Goal: Information Seeking & Learning: Find specific page/section

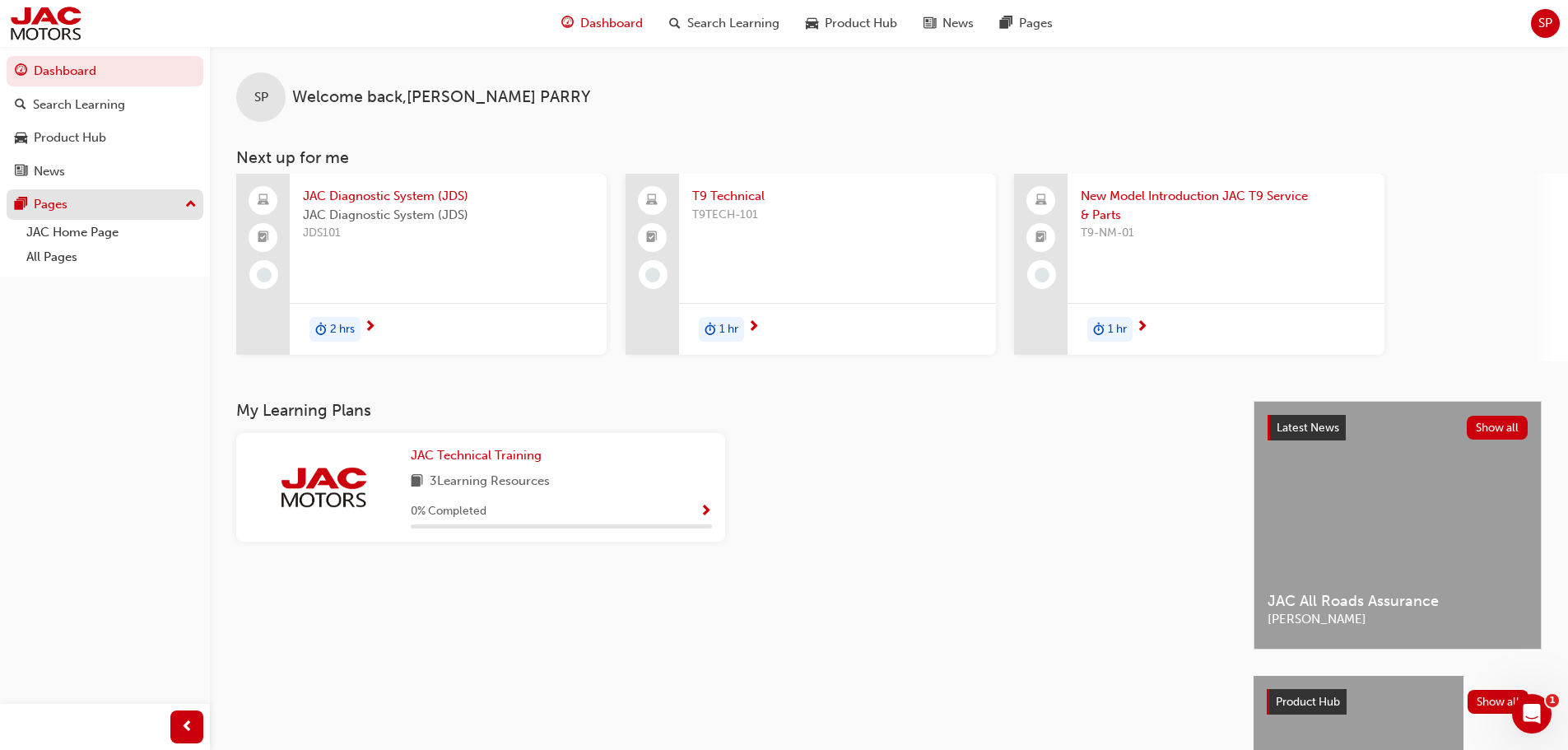
click at [202, 206] on button "Pages" at bounding box center [105, 204] width 197 height 30
click at [141, 261] on link "All Pages" at bounding box center [111, 257] width 183 height 25
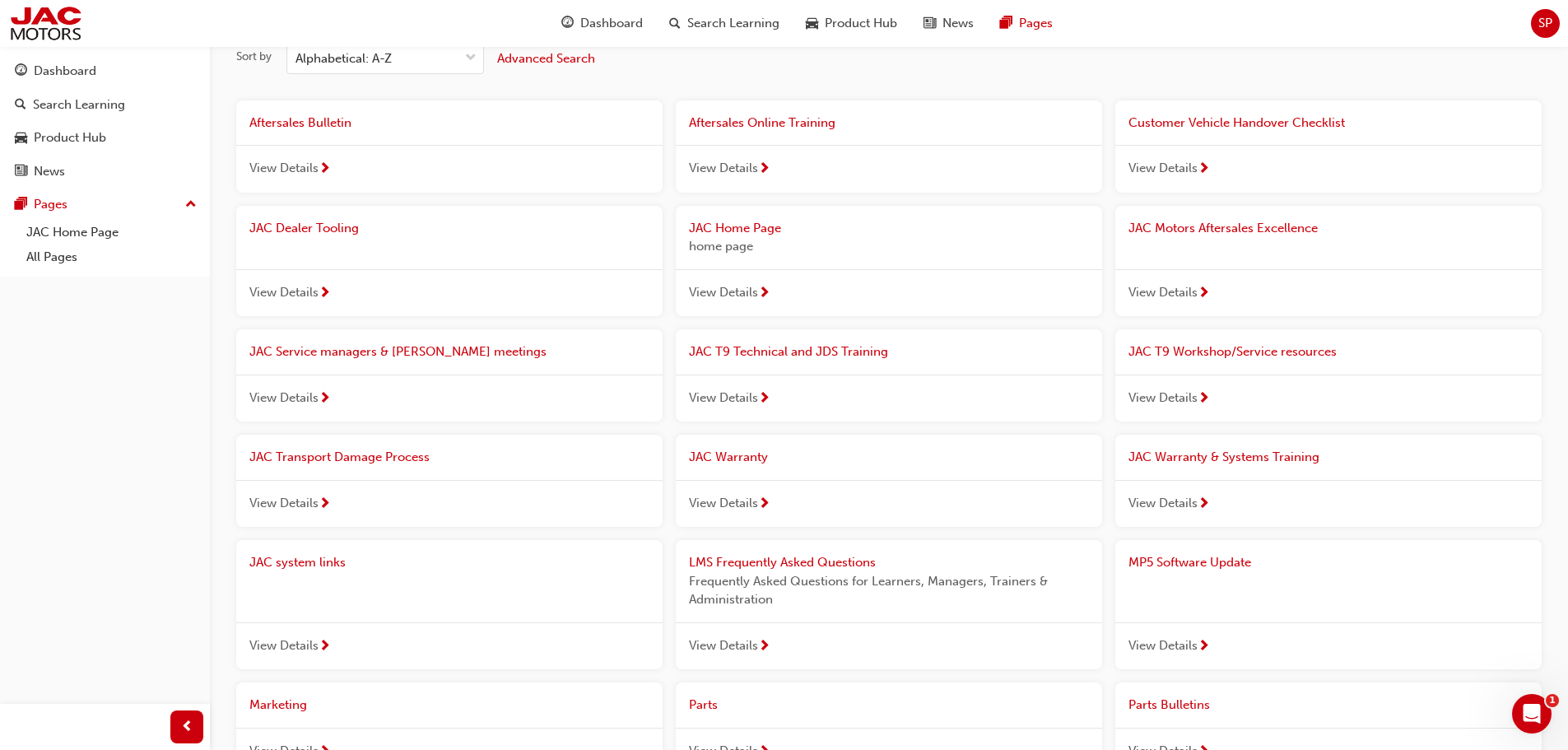
scroll to position [165, 0]
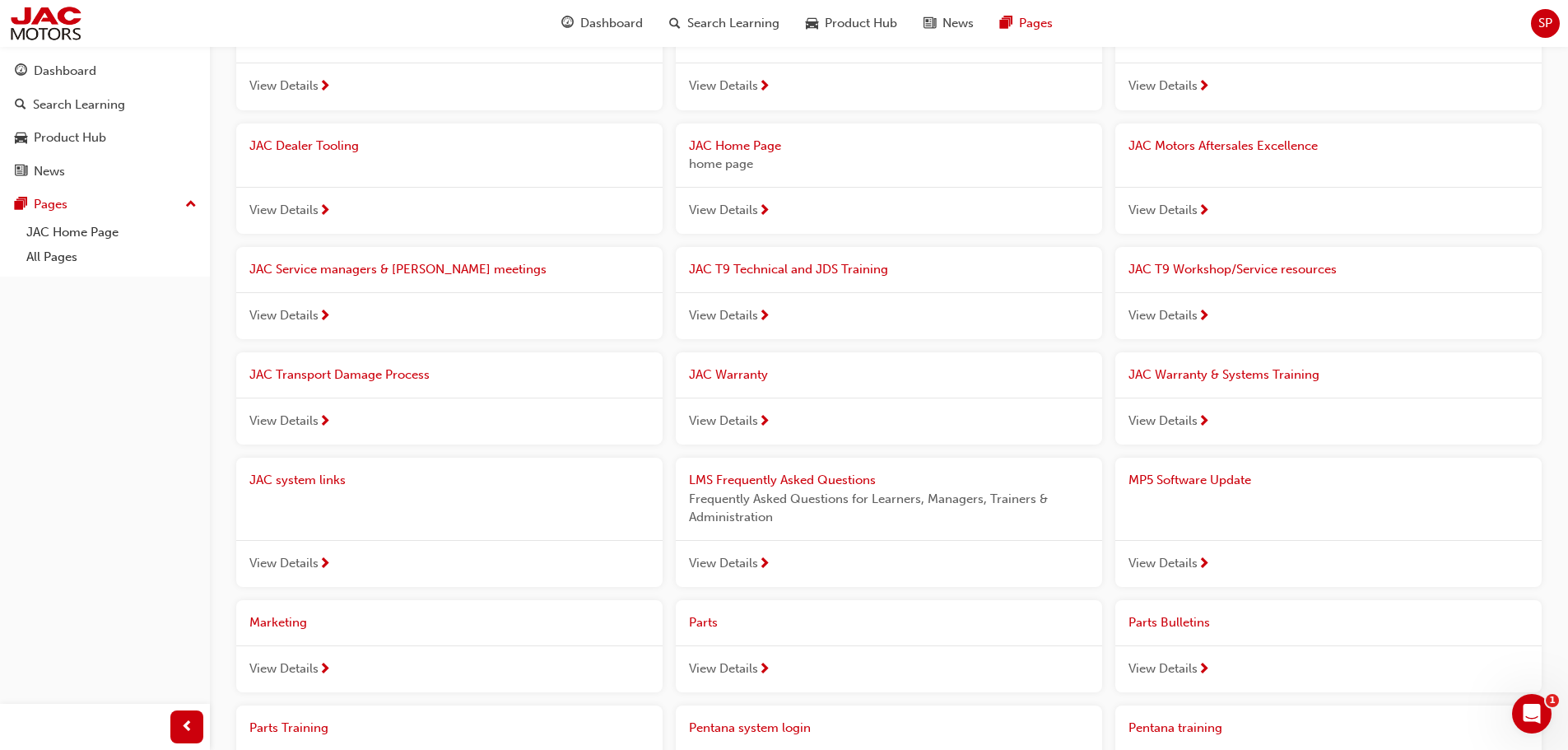
click at [763, 414] on span "next-icon" at bounding box center [764, 421] width 13 height 15
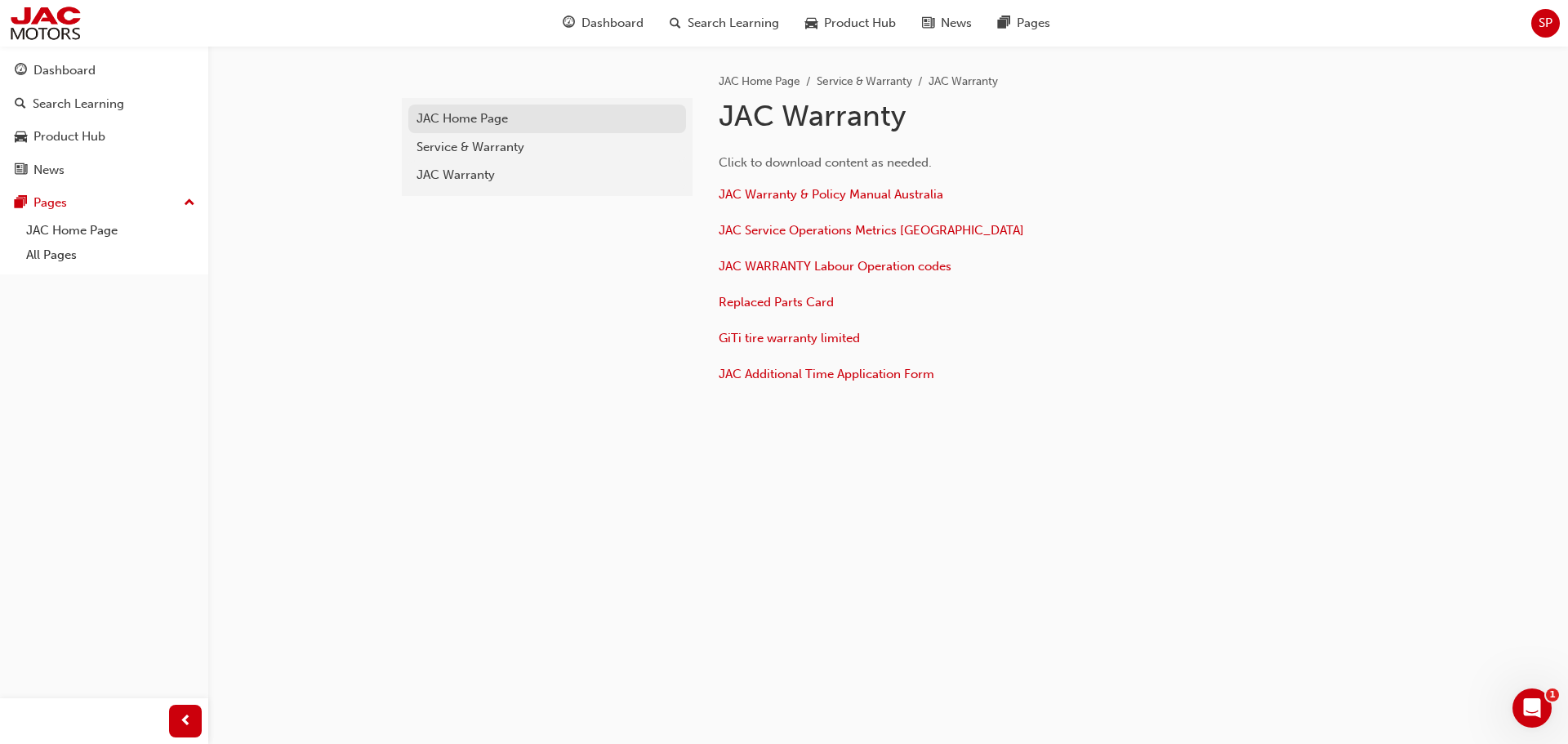
click at [537, 122] on div "JAC Home Page" at bounding box center [547, 118] width 261 height 18
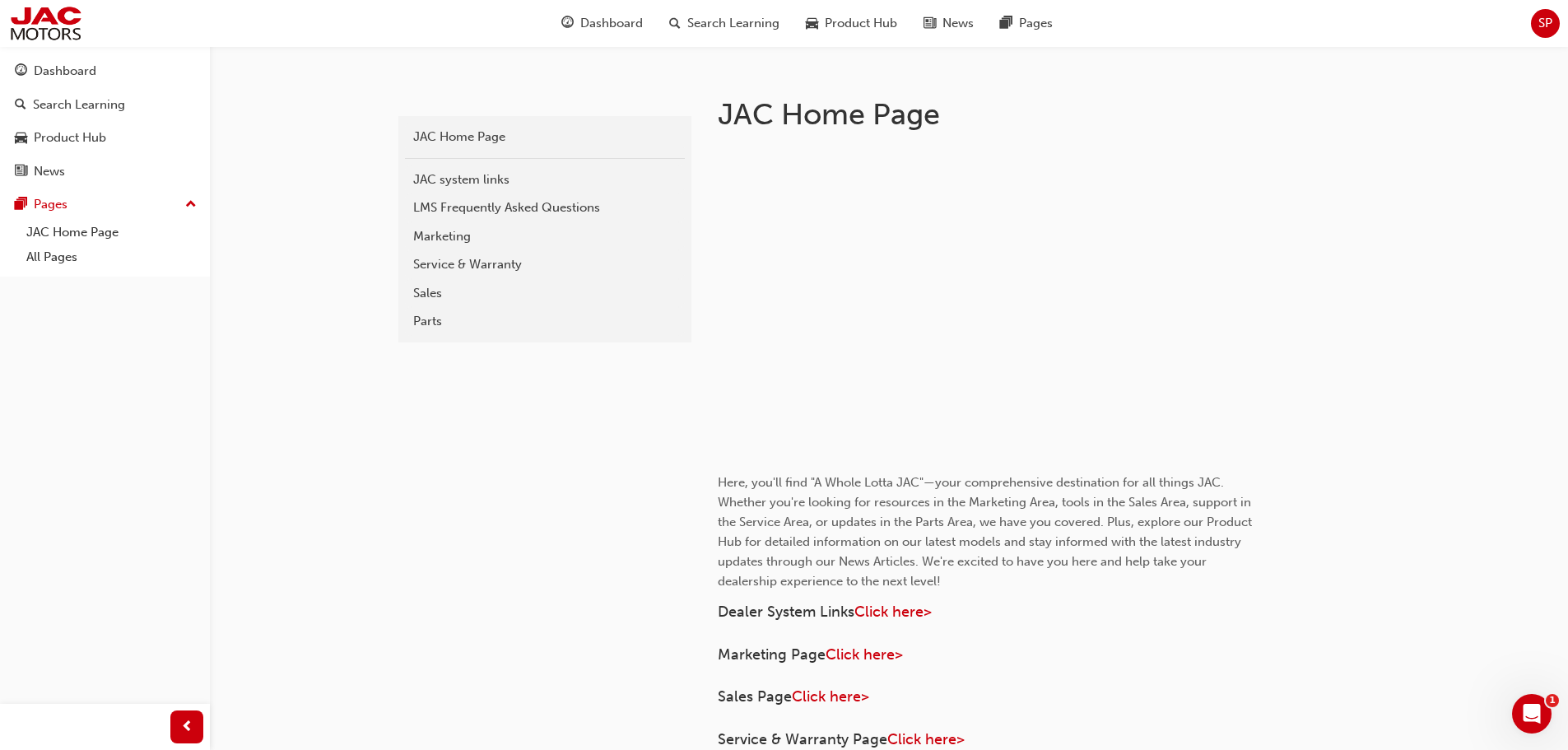
scroll to position [280, 0]
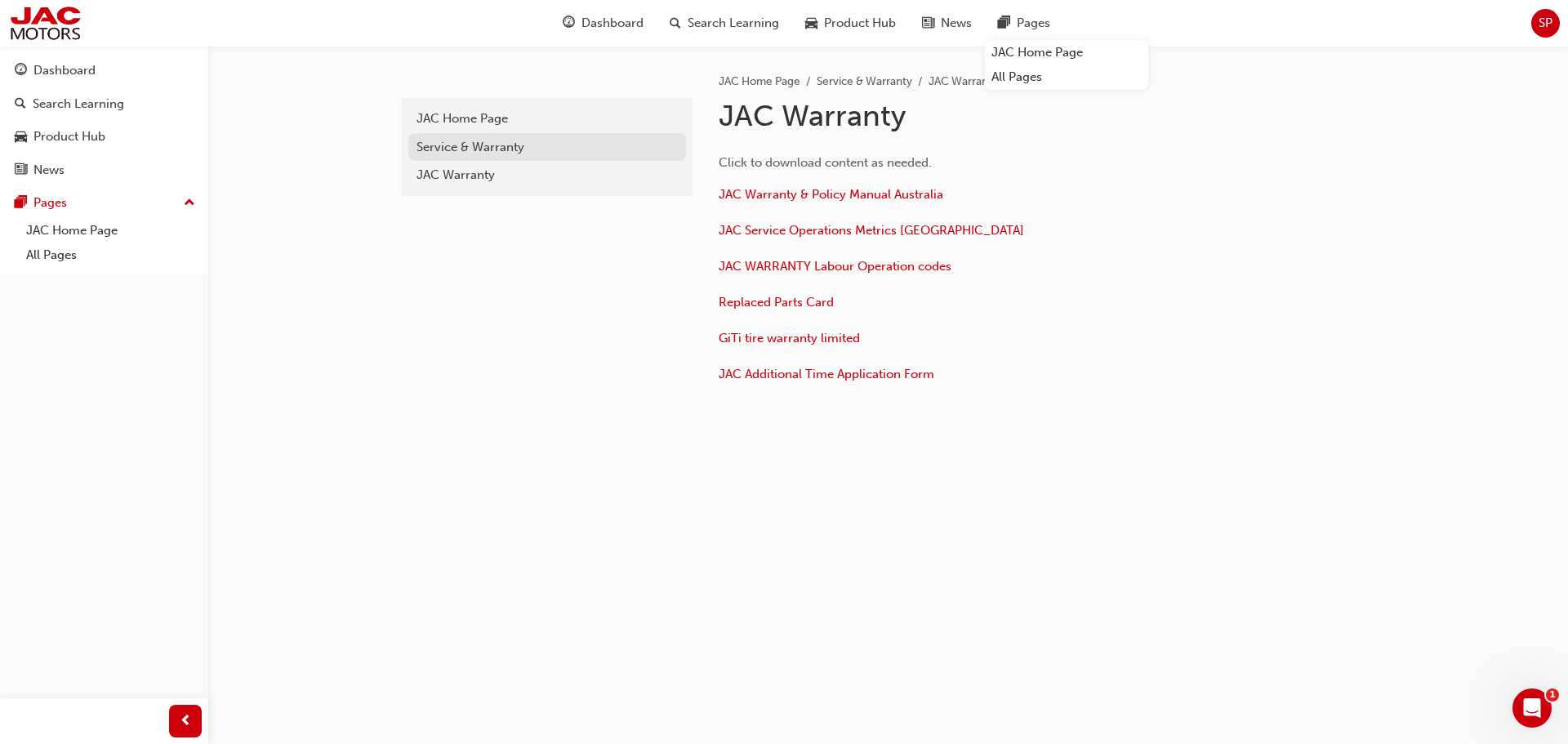
click at [524, 150] on div "Service & Warranty" at bounding box center [547, 147] width 261 height 18
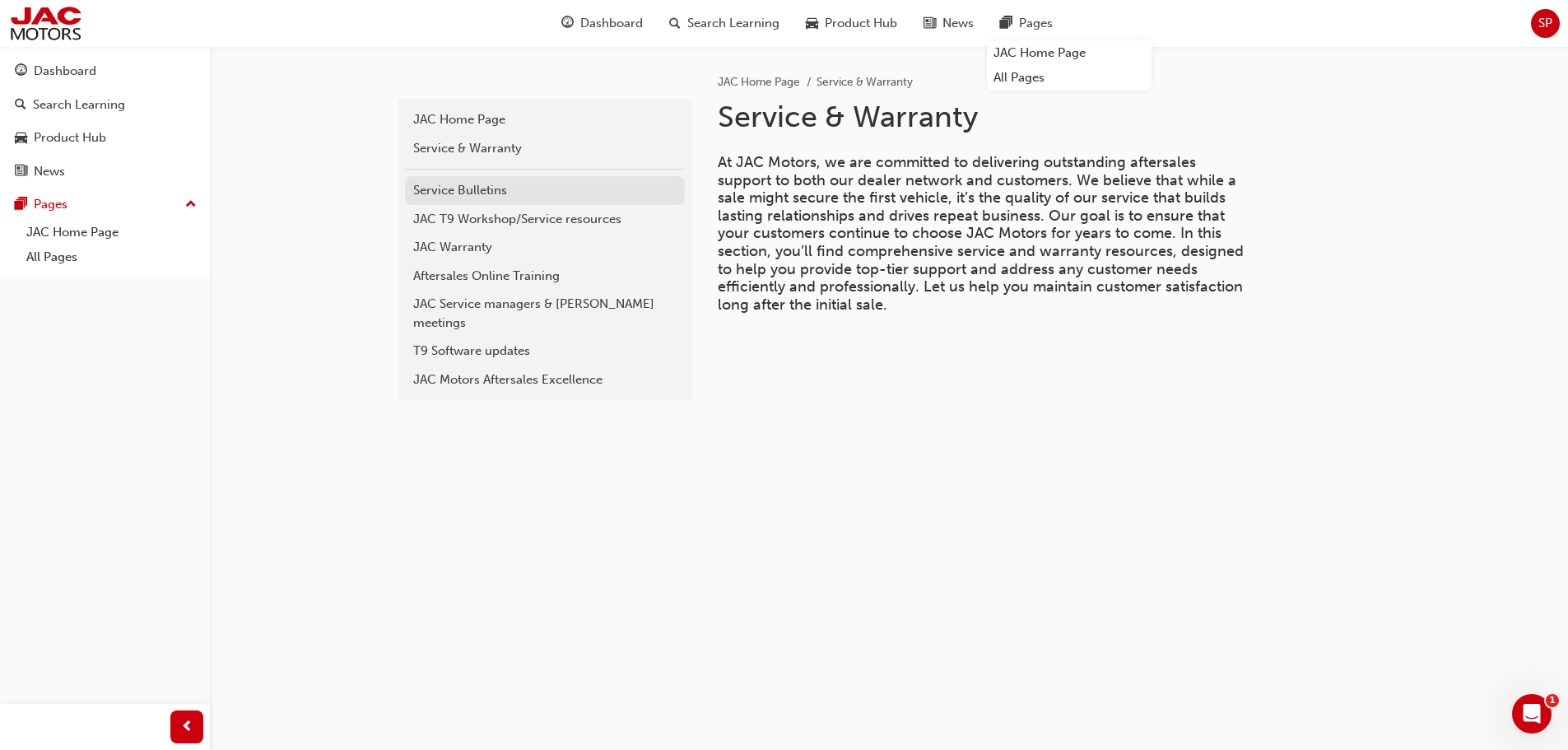
click at [566, 184] on div "Service Bulletins" at bounding box center [545, 190] width 263 height 19
click at [184, 214] on div "Pages" at bounding box center [104, 204] width 180 height 20
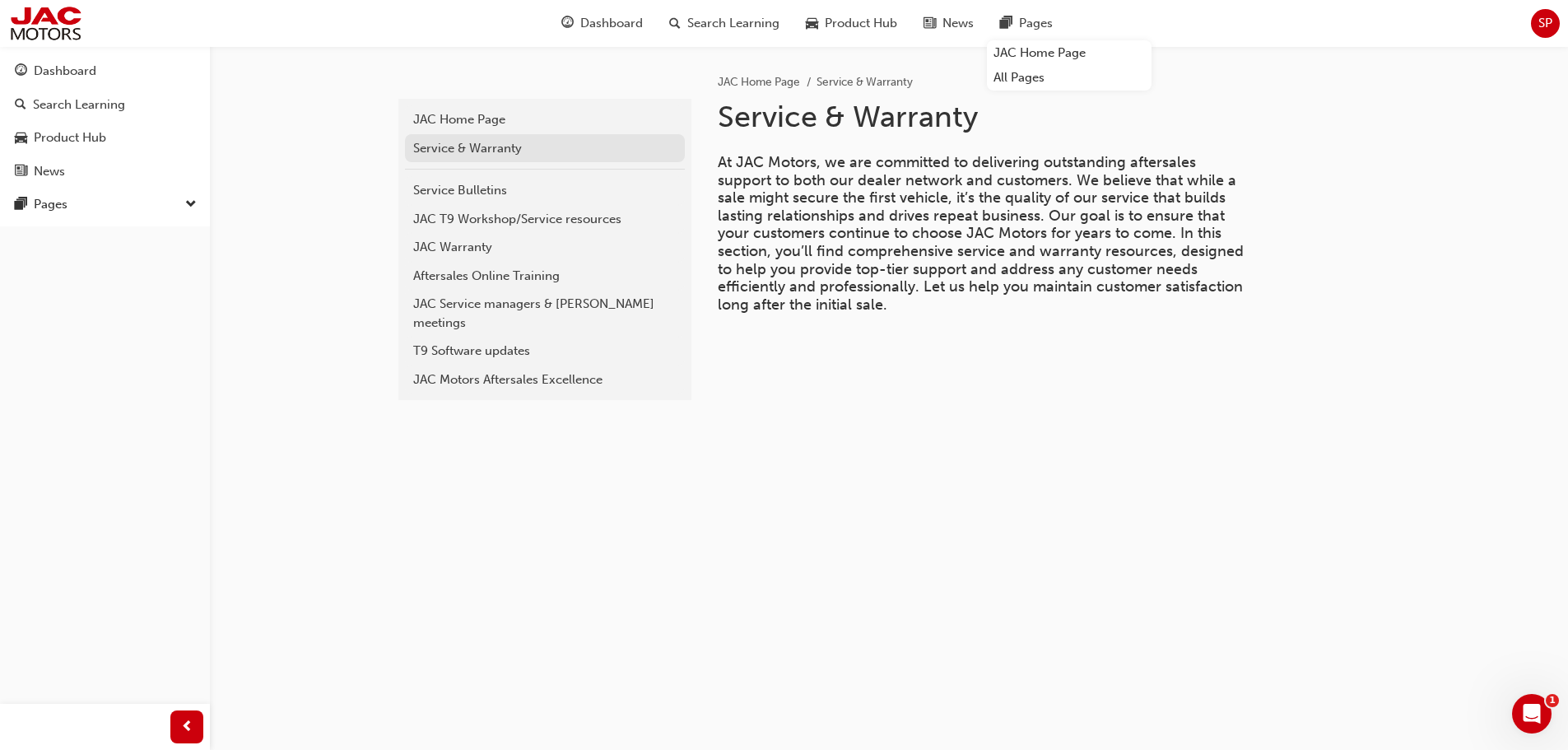
click at [488, 147] on div "Service & Warranty" at bounding box center [545, 148] width 263 height 19
click at [571, 246] on div "JAC Warranty" at bounding box center [545, 247] width 263 height 19
click at [451, 183] on div "Service Bulletins" at bounding box center [545, 190] width 263 height 19
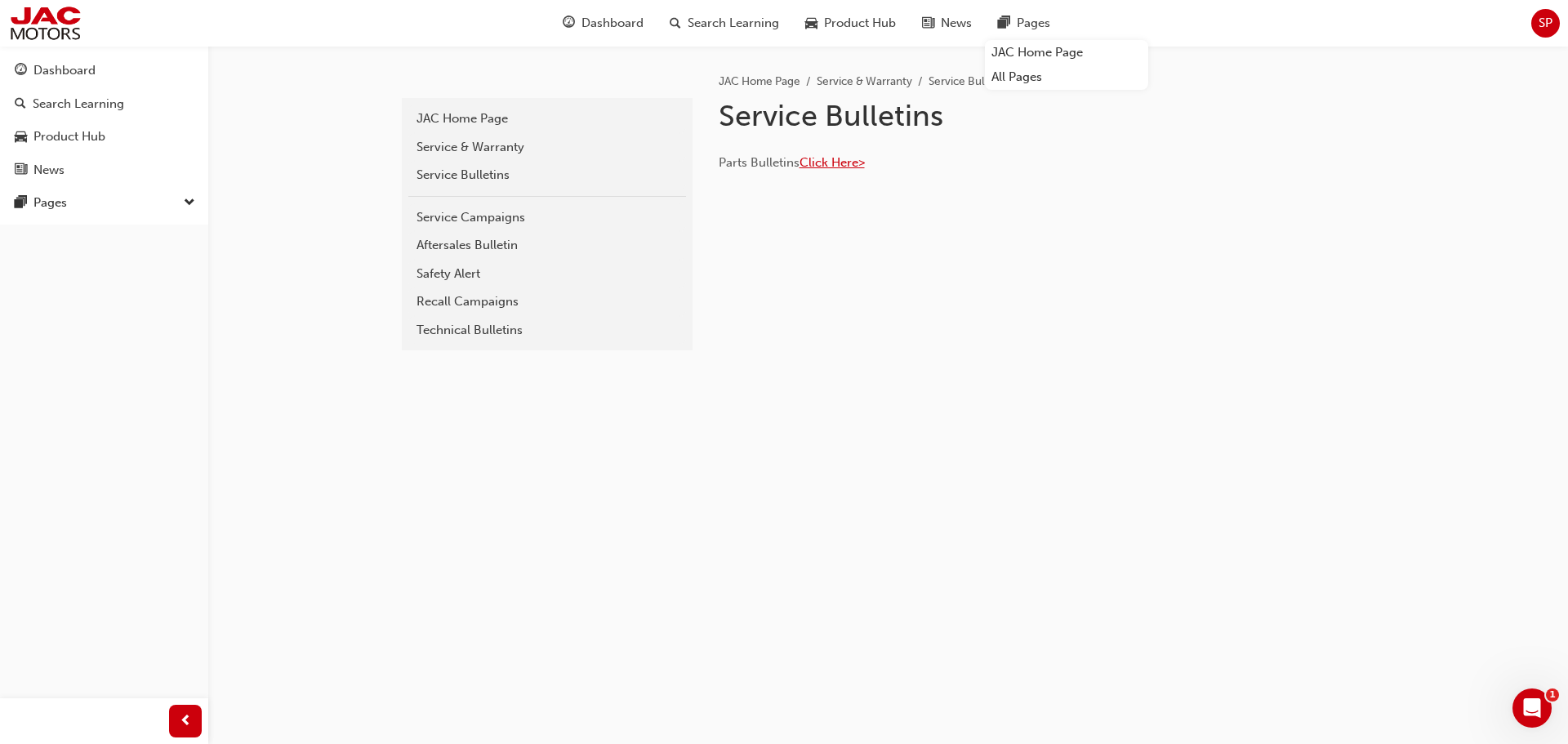
click at [819, 166] on span "Click Here>" at bounding box center [832, 162] width 66 height 15
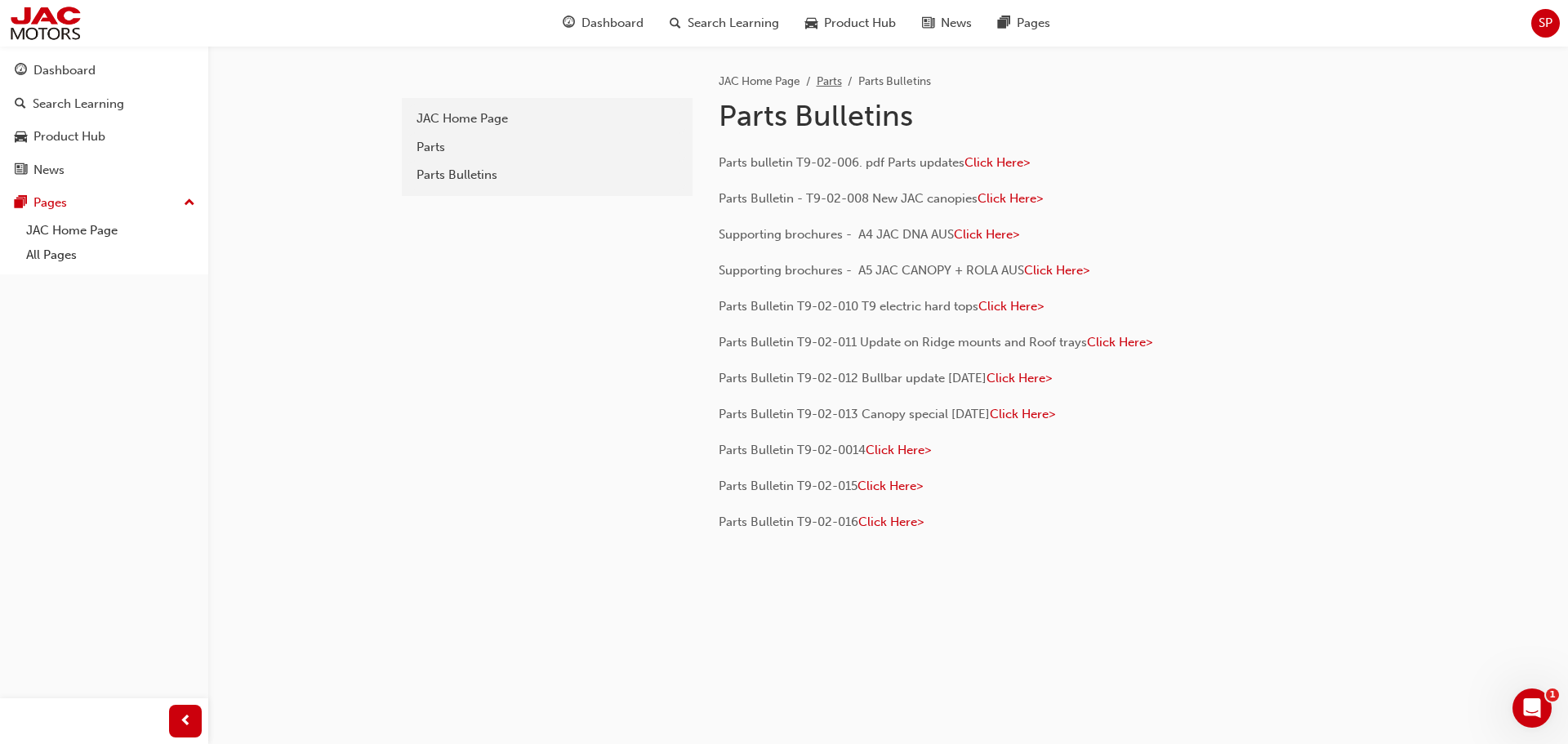
click at [834, 76] on link "Parts" at bounding box center [829, 81] width 25 height 14
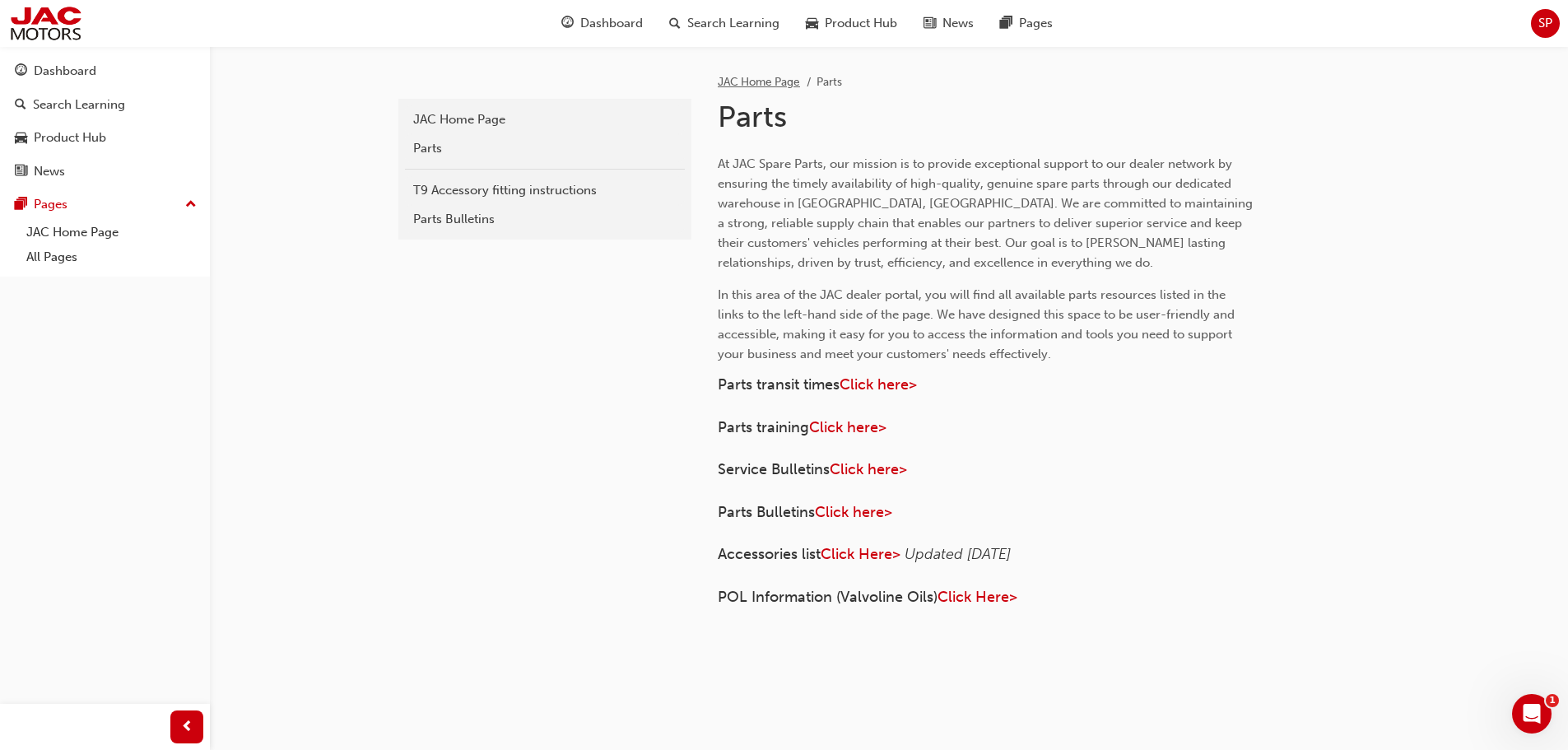
click at [749, 81] on link "JAC Home Page" at bounding box center [759, 82] width 82 height 14
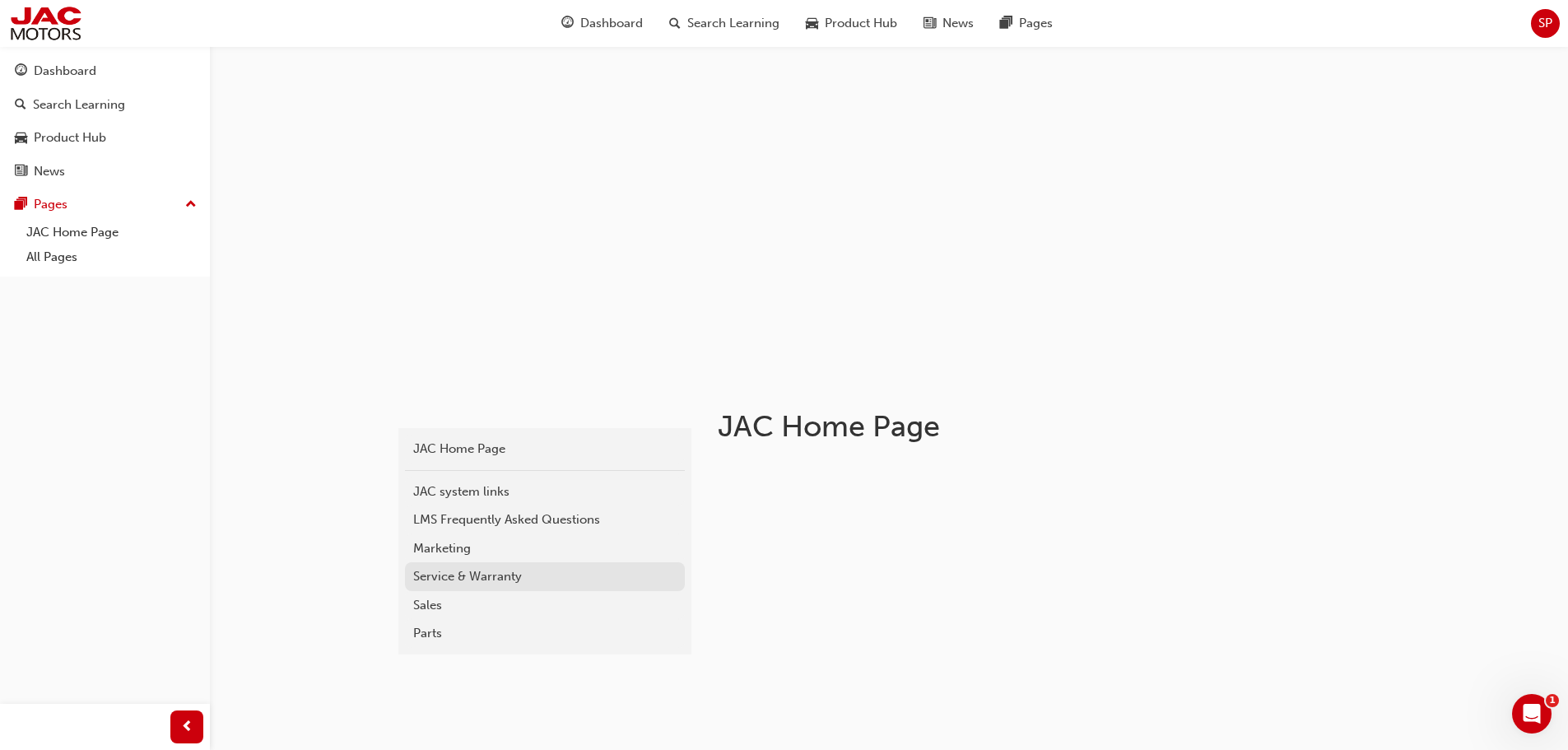
click at [495, 577] on div "Service & Warranty" at bounding box center [545, 576] width 263 height 19
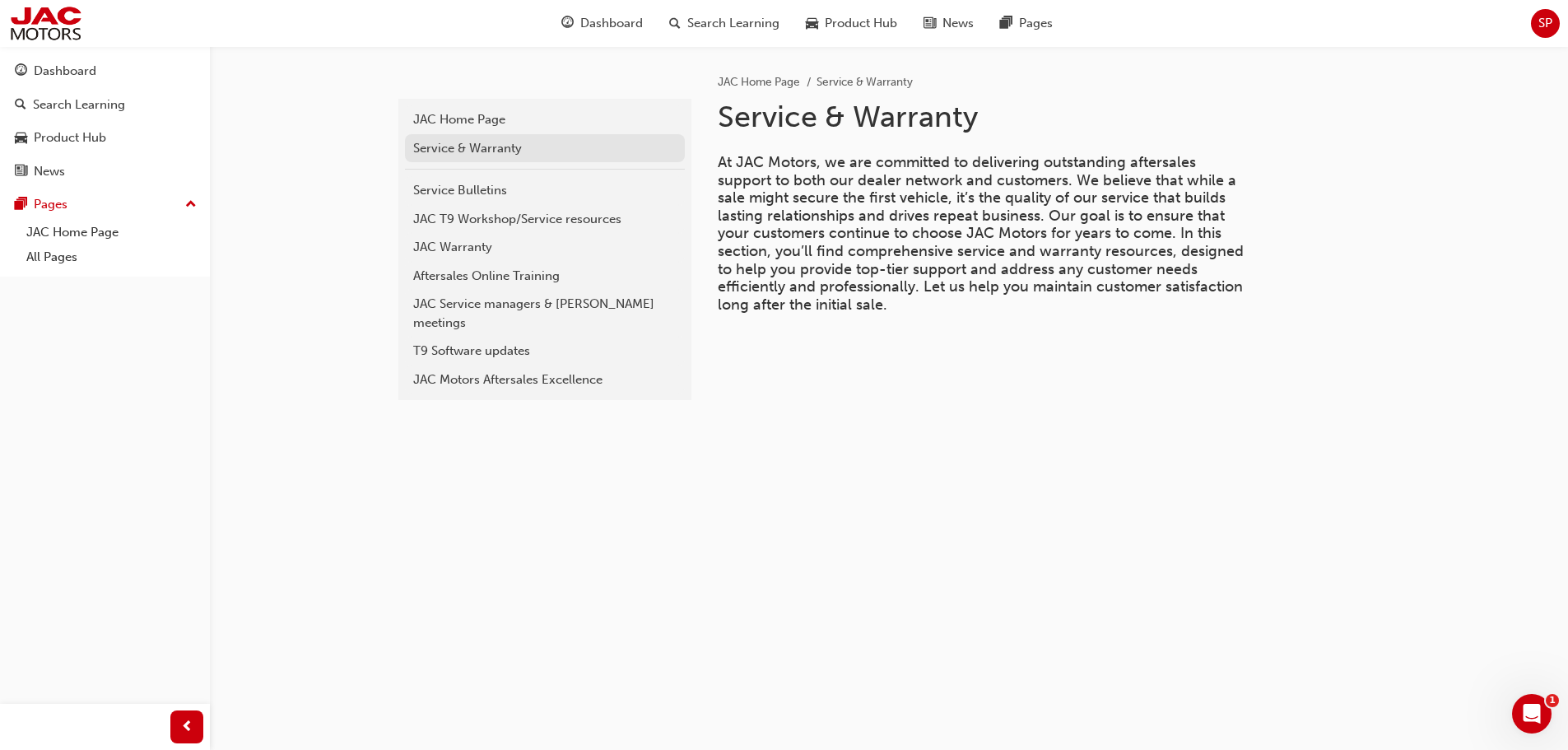
click at [550, 153] on div "Service & Warranty" at bounding box center [545, 148] width 263 height 19
click at [570, 341] on div "T9 Software updates" at bounding box center [545, 350] width 263 height 19
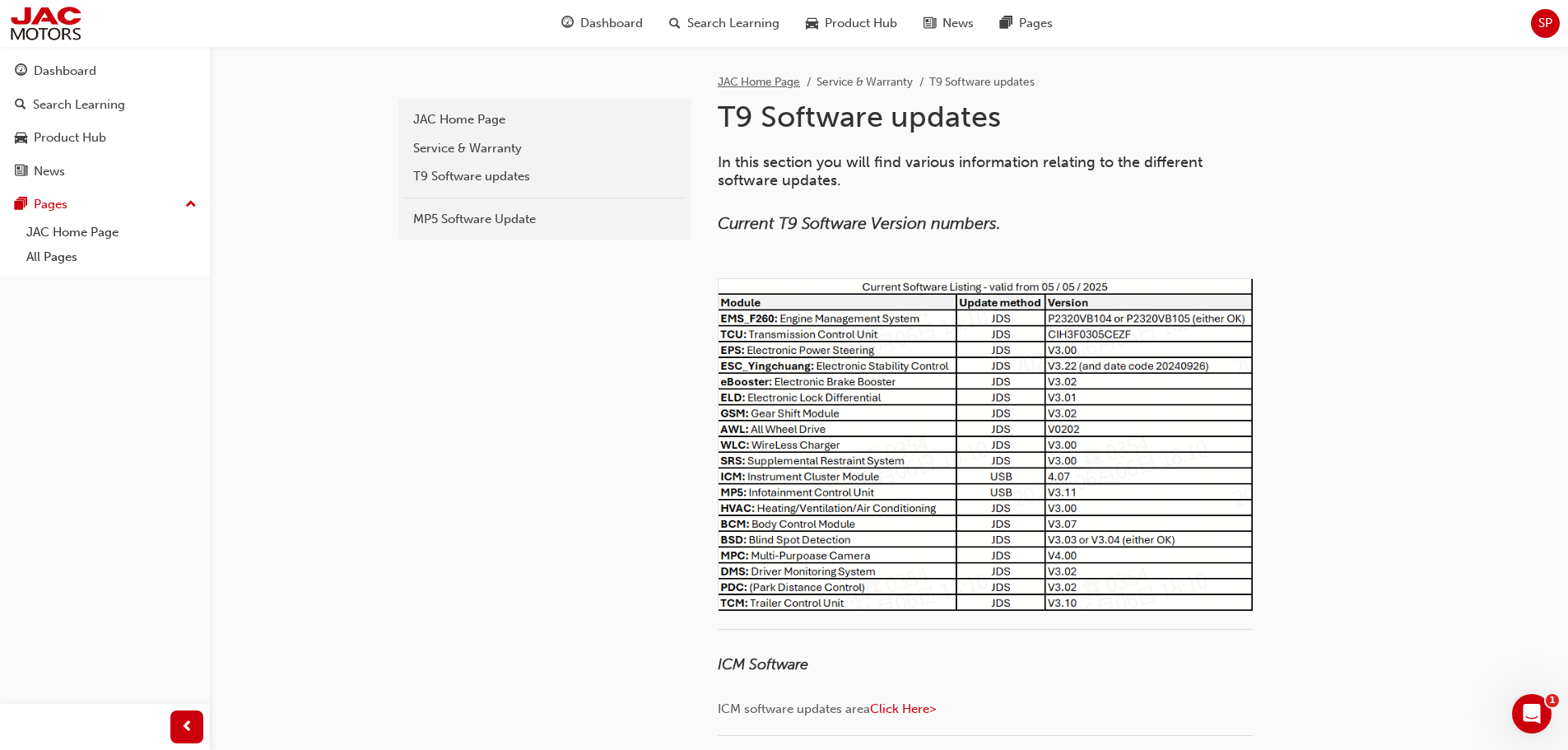
click at [787, 82] on link "JAC Home Page" at bounding box center [759, 82] width 82 height 14
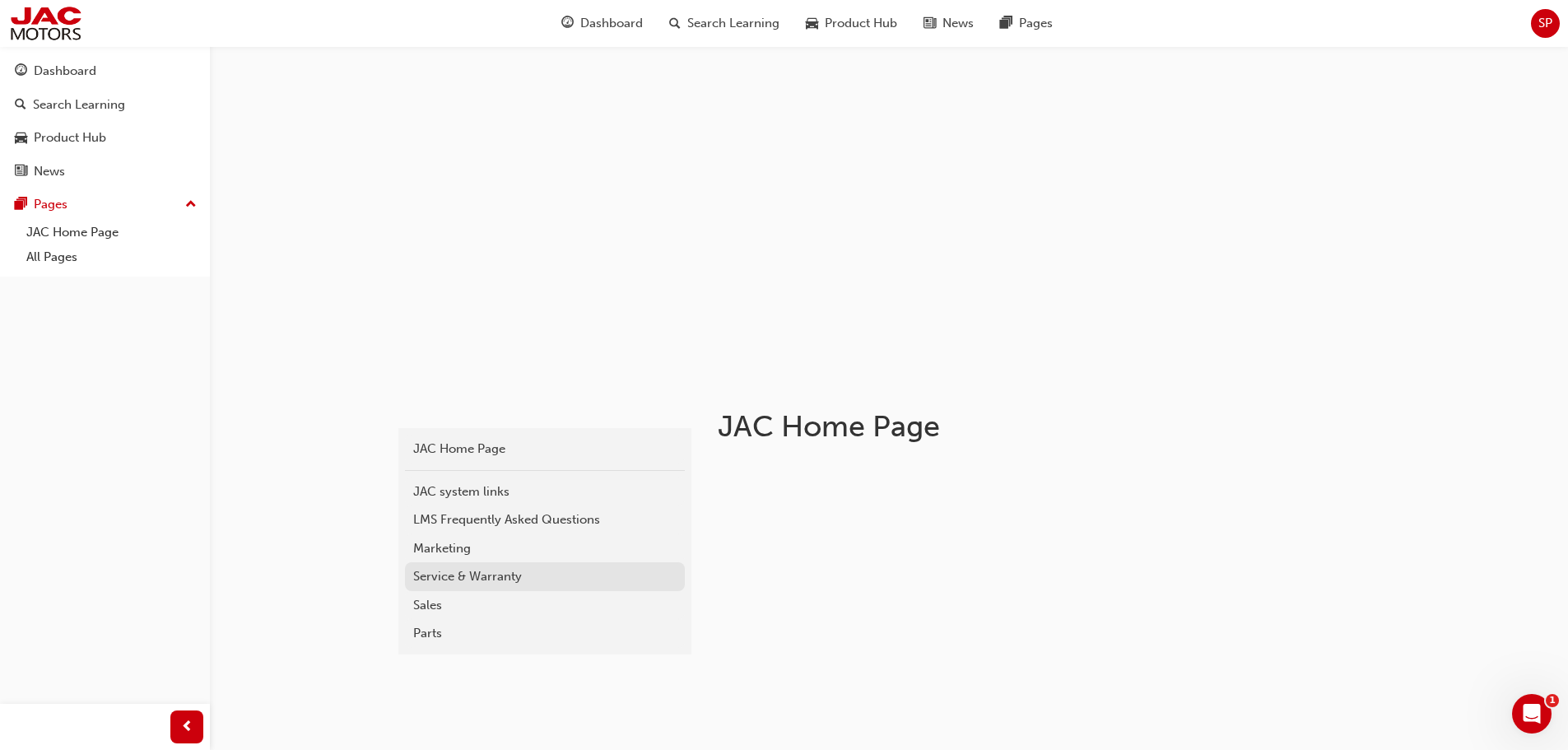
click at [526, 572] on div "Service & Warranty" at bounding box center [545, 576] width 263 height 19
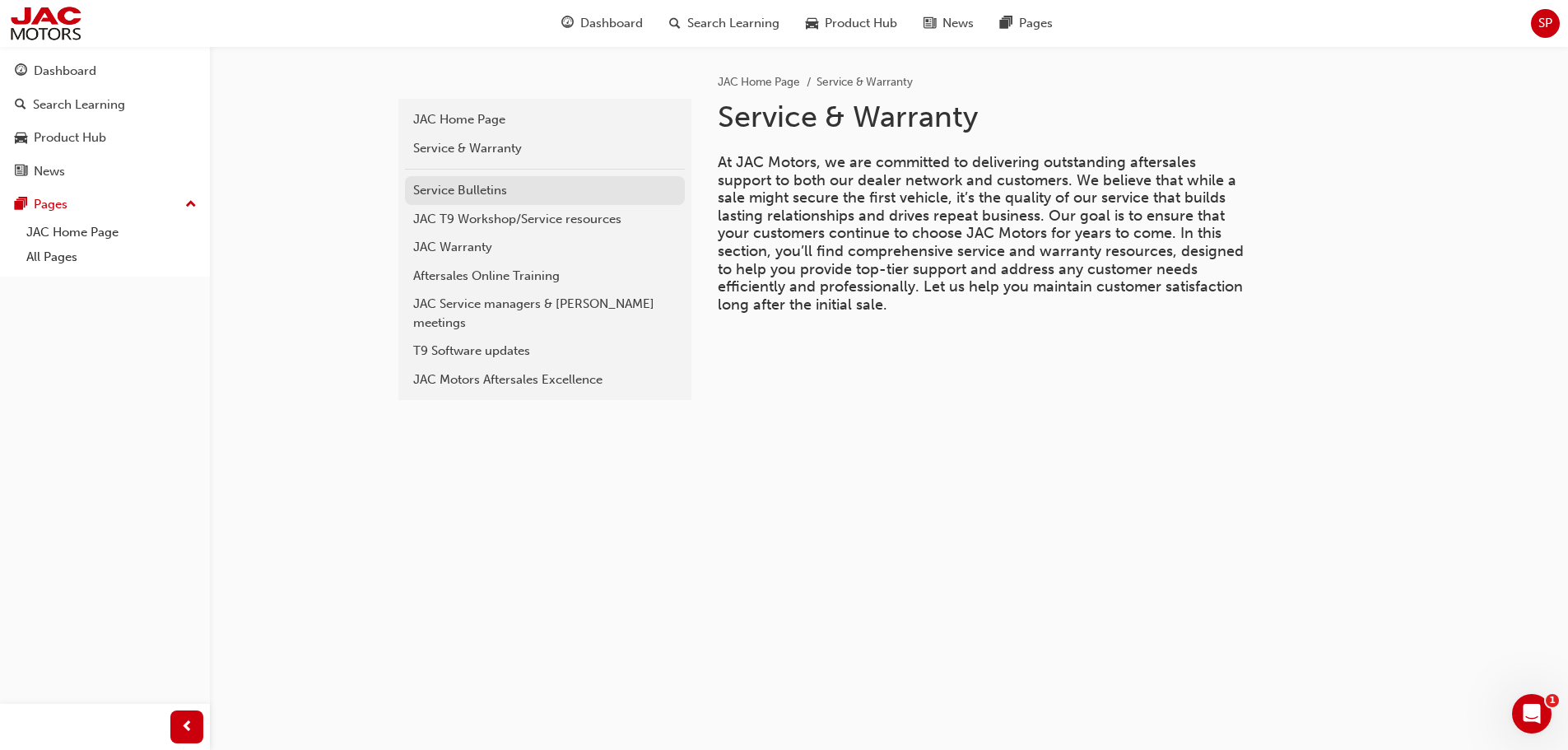
click at [512, 195] on div "Service Bulletins" at bounding box center [545, 190] width 263 height 19
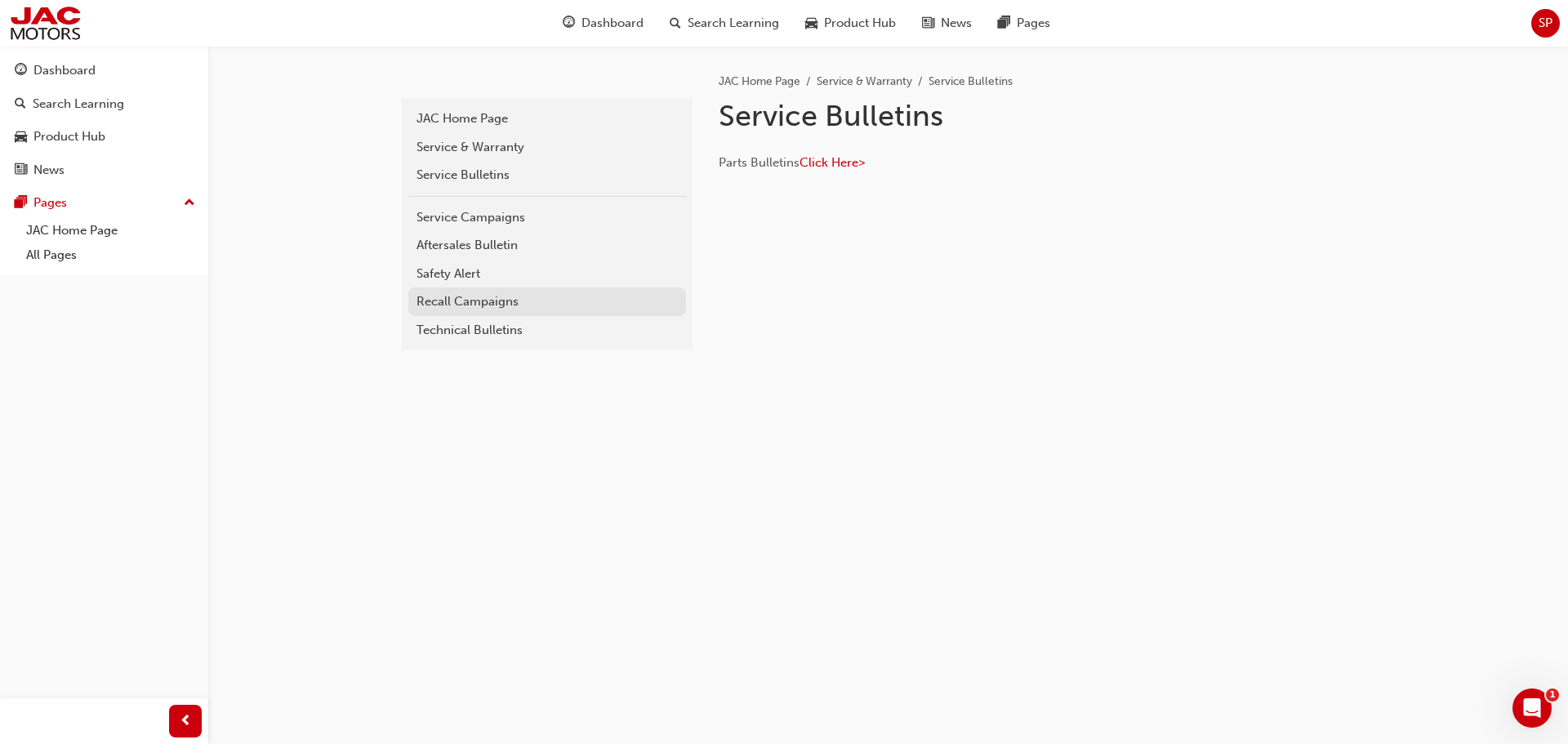
click at [458, 308] on div "Recall Campaigns" at bounding box center [547, 301] width 261 height 18
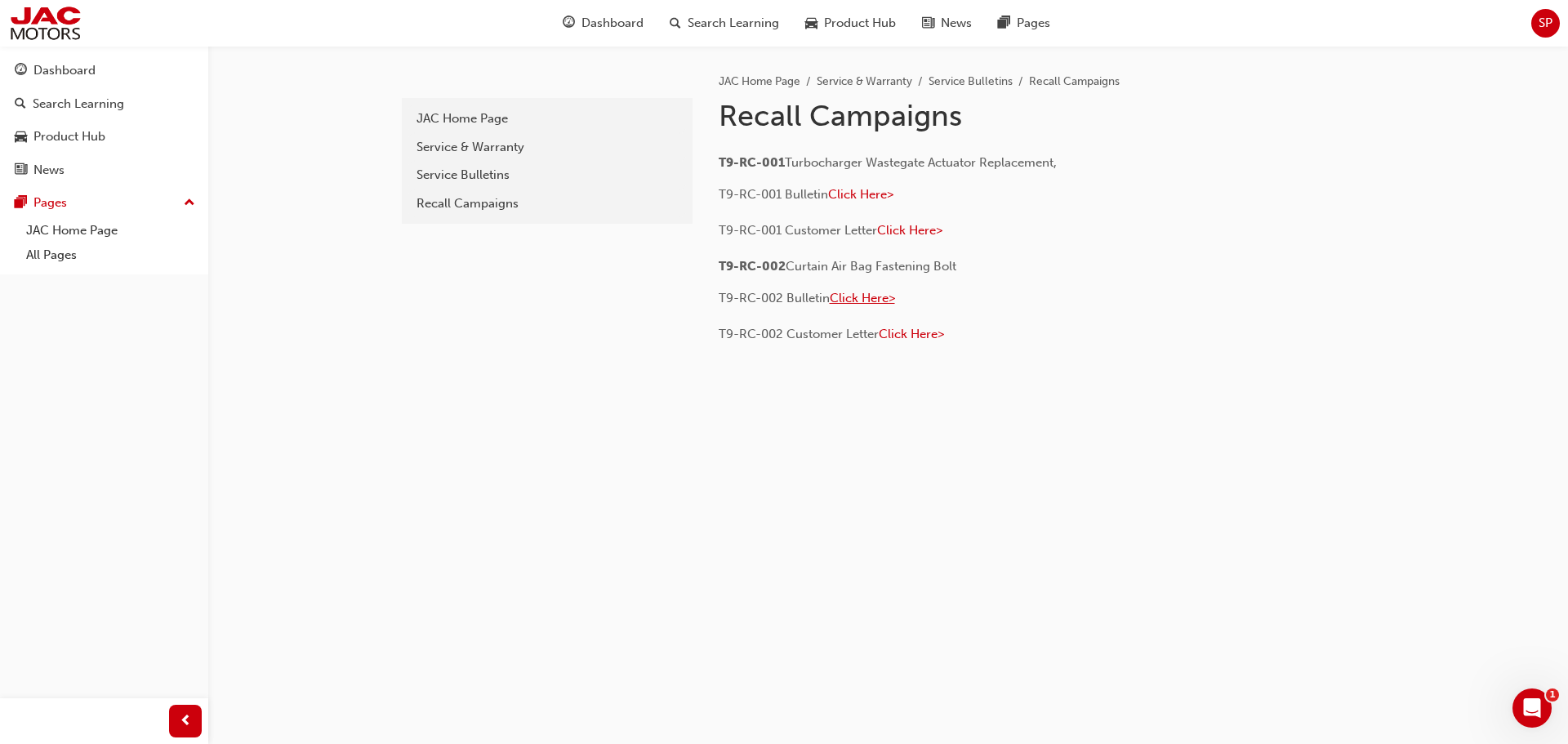
click at [879, 296] on span "Click Here>" at bounding box center [863, 297] width 66 height 15
